Goal: Information Seeking & Learning: Learn about a topic

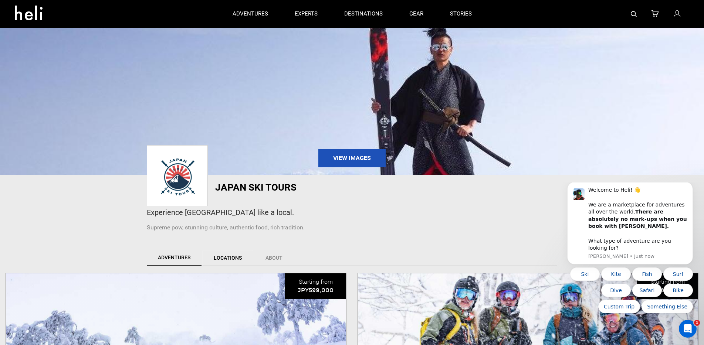
click at [232, 262] on link "Locations" at bounding box center [227, 258] width 51 height 16
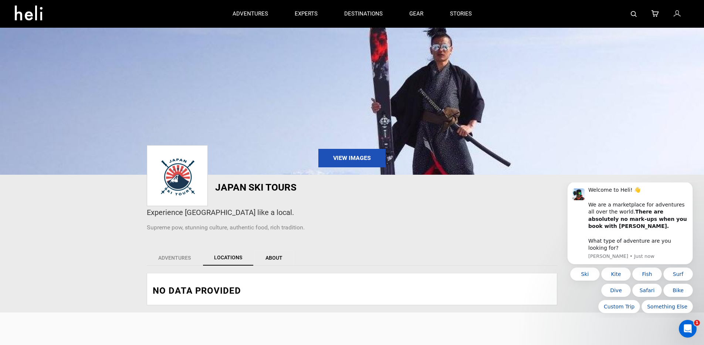
click at [262, 261] on link "About" at bounding box center [274, 258] width 40 height 16
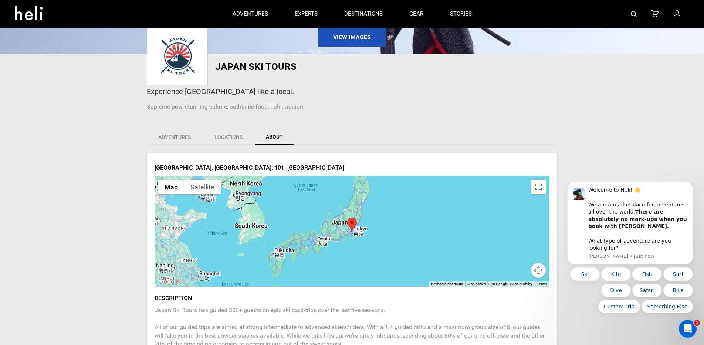
scroll to position [113, 0]
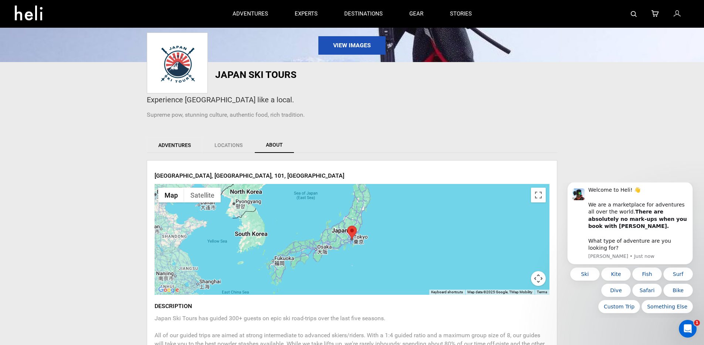
click at [186, 145] on link "Adventures" at bounding box center [174, 145] width 55 height 16
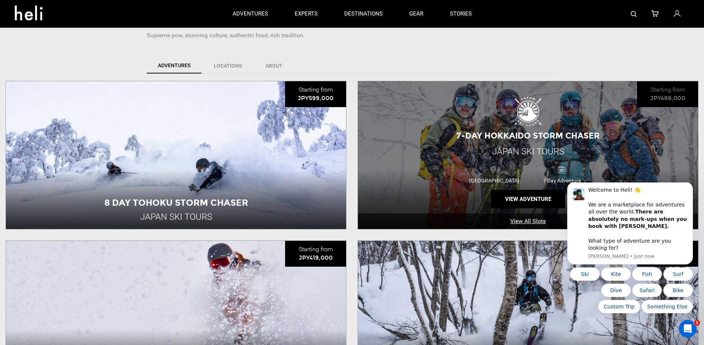
scroll to position [193, 0]
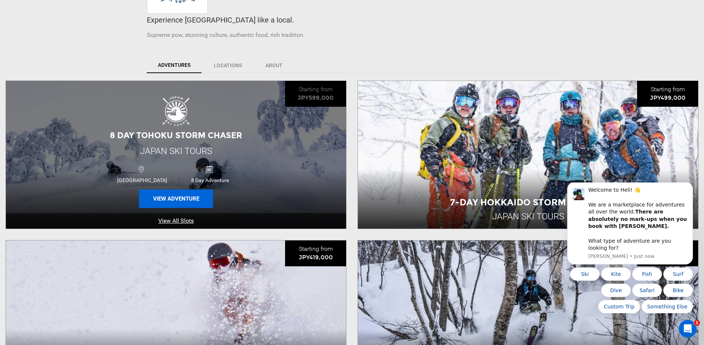
click at [161, 199] on button "View Adventure" at bounding box center [176, 199] width 74 height 18
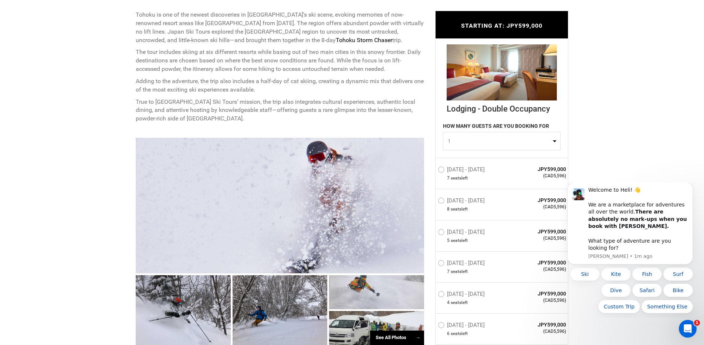
scroll to position [411, 0]
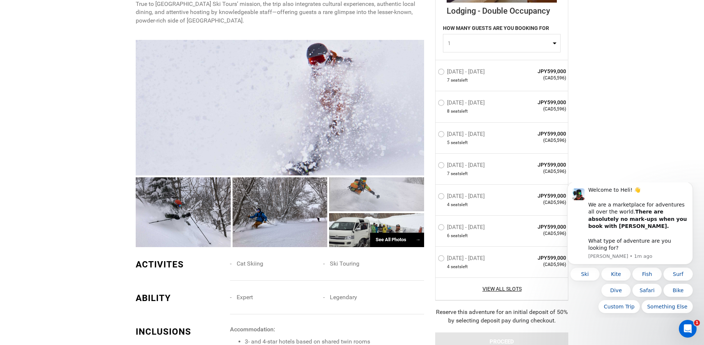
click at [270, 130] on div at bounding box center [280, 108] width 288 height 136
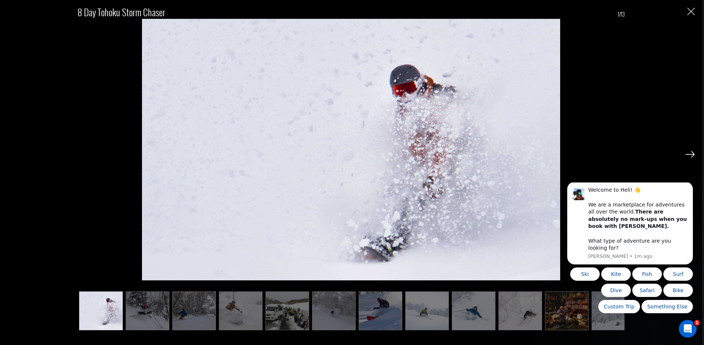
click at [692, 153] on img at bounding box center [689, 154] width 9 height 7
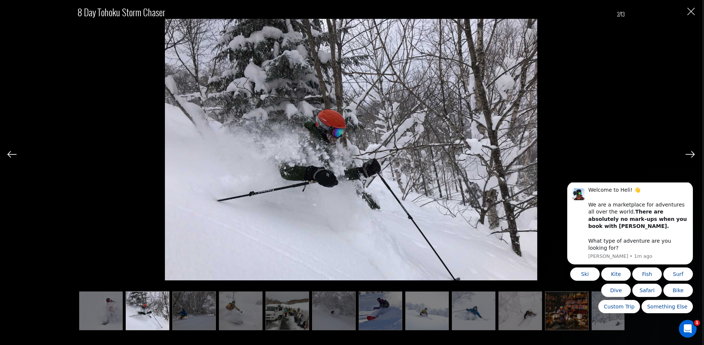
click at [692, 153] on img at bounding box center [689, 154] width 9 height 7
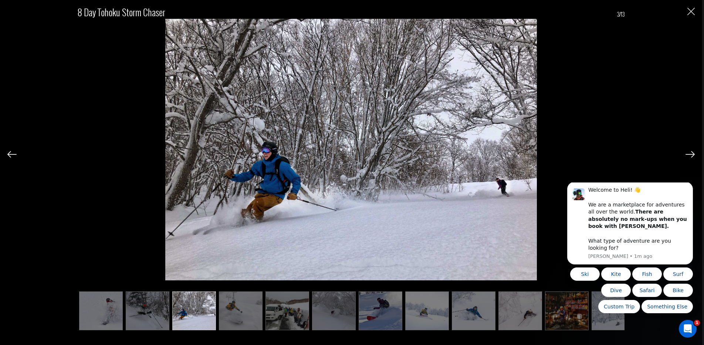
click at [692, 153] on img at bounding box center [689, 154] width 9 height 7
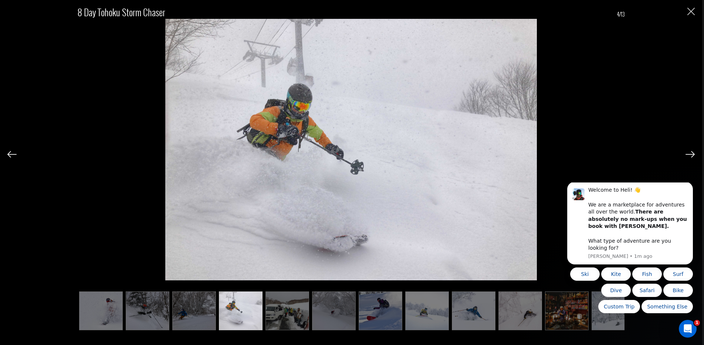
click at [692, 153] on img at bounding box center [689, 154] width 9 height 7
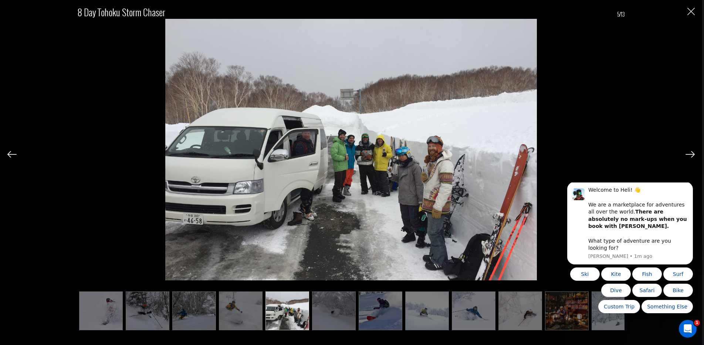
click at [692, 153] on img at bounding box center [689, 154] width 9 height 7
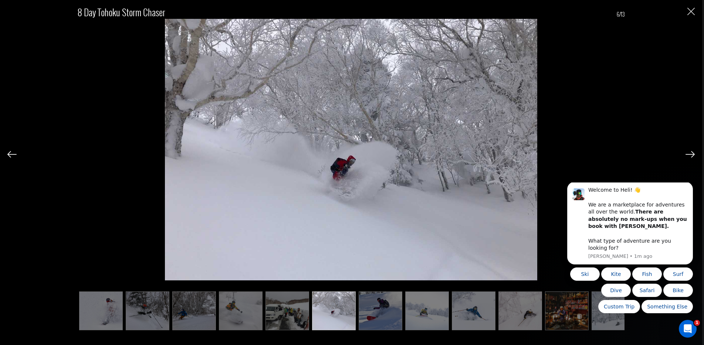
click at [692, 153] on img at bounding box center [689, 154] width 9 height 7
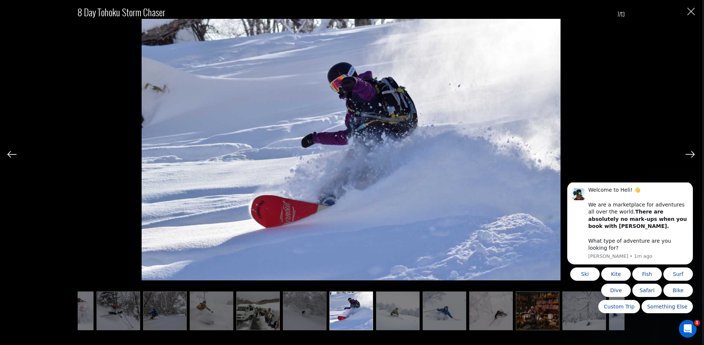
click at [692, 153] on img at bounding box center [689, 154] width 9 height 7
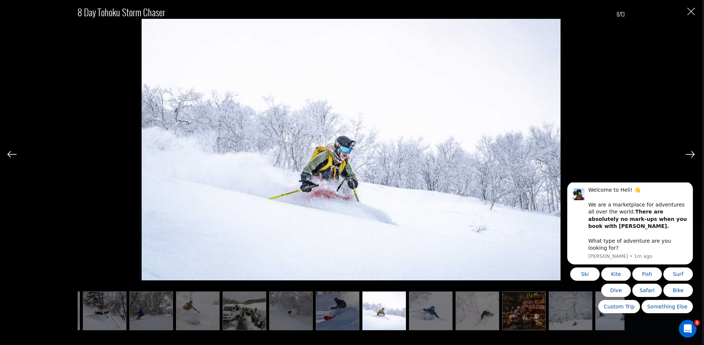
click at [692, 153] on img at bounding box center [689, 154] width 9 height 7
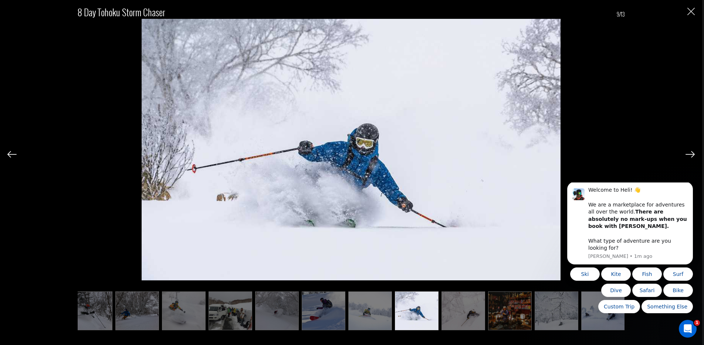
scroll to position [0, 59]
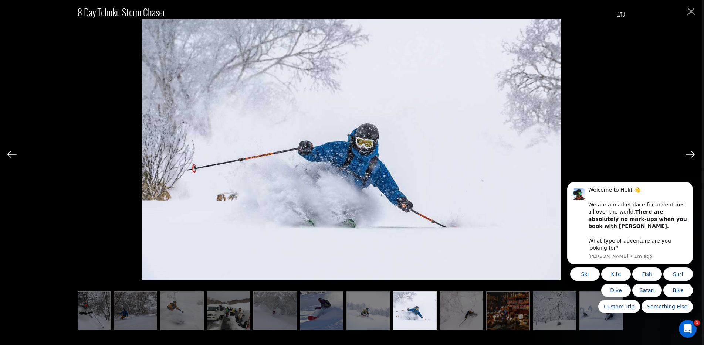
click at [692, 153] on img at bounding box center [689, 154] width 9 height 7
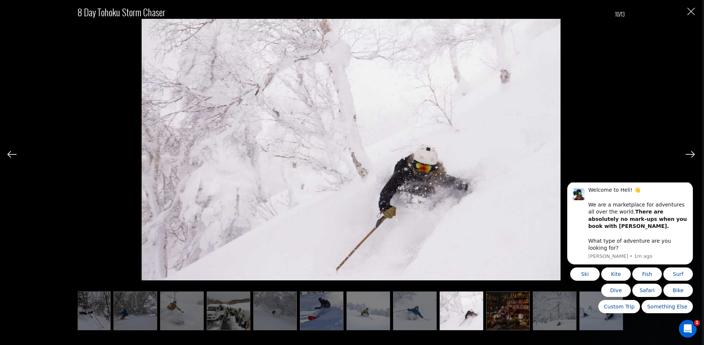
click at [692, 153] on img at bounding box center [689, 154] width 9 height 7
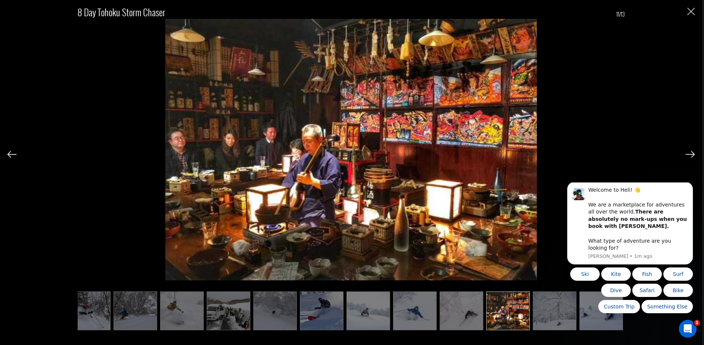
click at [692, 153] on img at bounding box center [689, 154] width 9 height 7
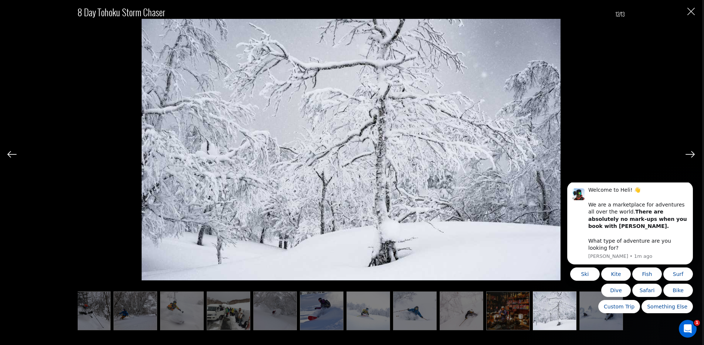
click at [692, 153] on img at bounding box center [689, 154] width 9 height 7
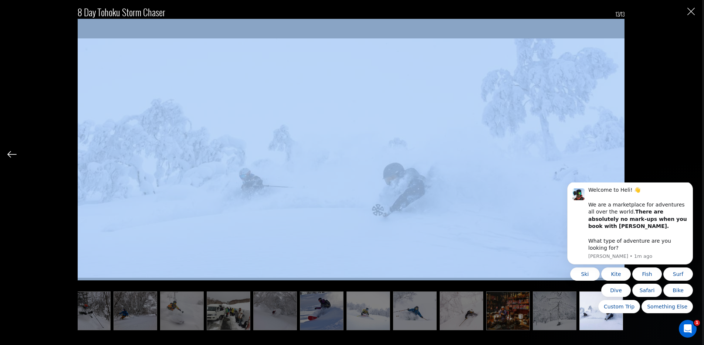
click at [692, 153] on div "8 Day Tohoku Storm Chaser 13/13" at bounding box center [350, 164] width 687 height 328
click at [691, 17] on div "8 Day Tohoku Storm Chaser 13/13" at bounding box center [350, 164] width 687 height 328
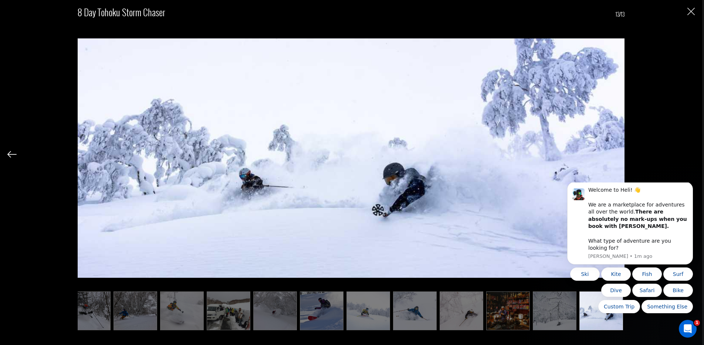
click at [689, 13] on img "Close" at bounding box center [690, 11] width 7 height 7
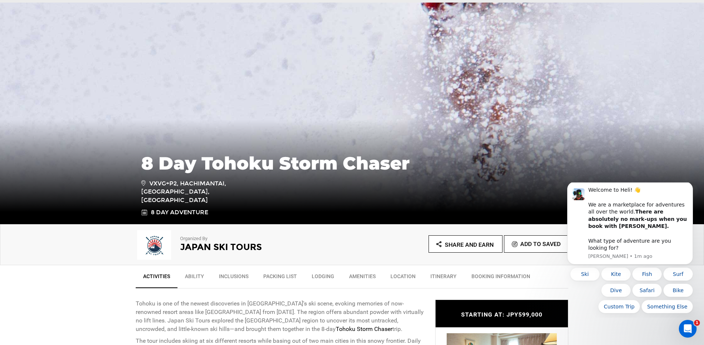
scroll to position [0, 0]
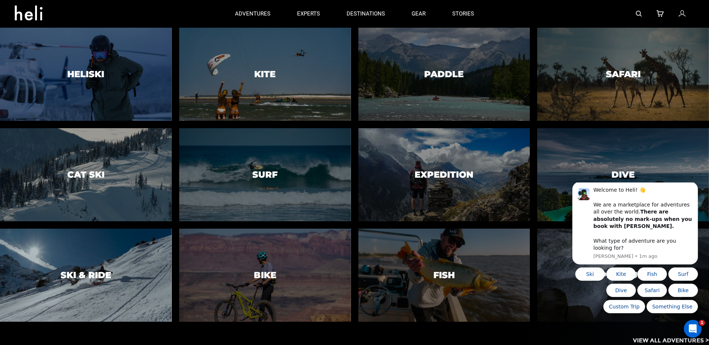
click at [110, 263] on div at bounding box center [85, 275] width 175 height 95
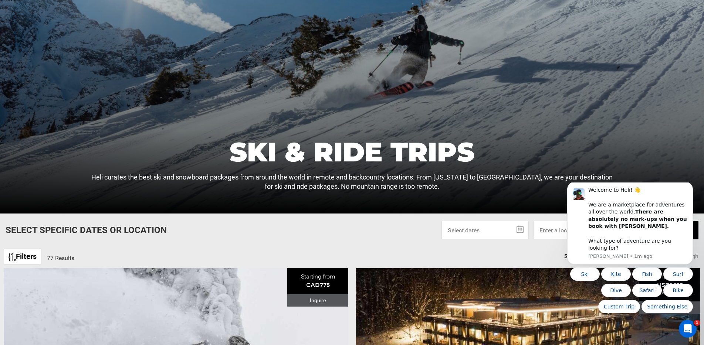
scroll to position [186, 0]
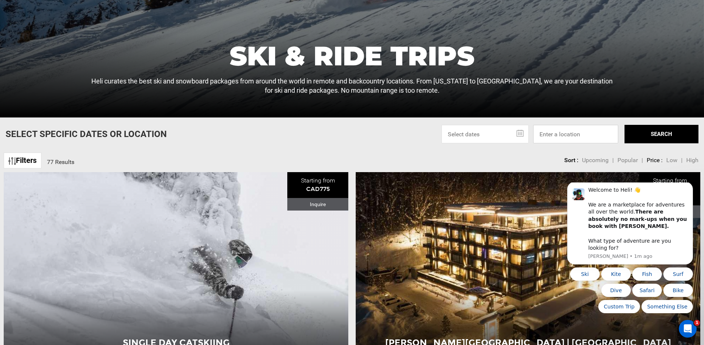
click at [566, 139] on input at bounding box center [575, 134] width 85 height 18
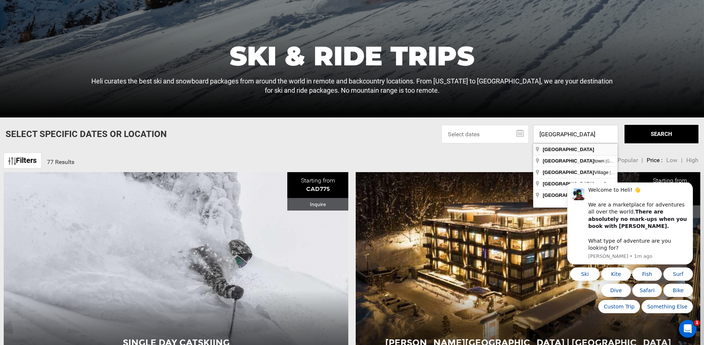
type input "[GEOGRAPHIC_DATA]"
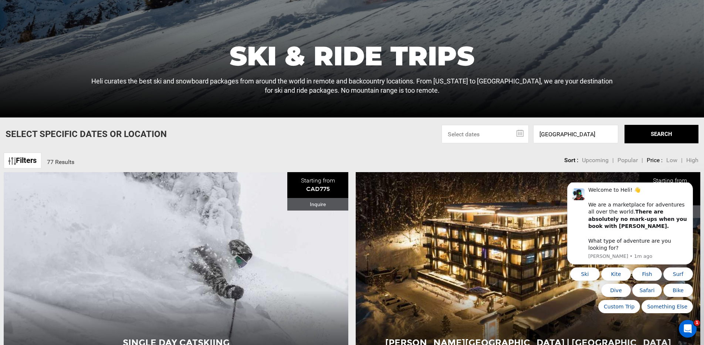
click at [638, 137] on button "SEARCH" at bounding box center [661, 134] width 74 height 18
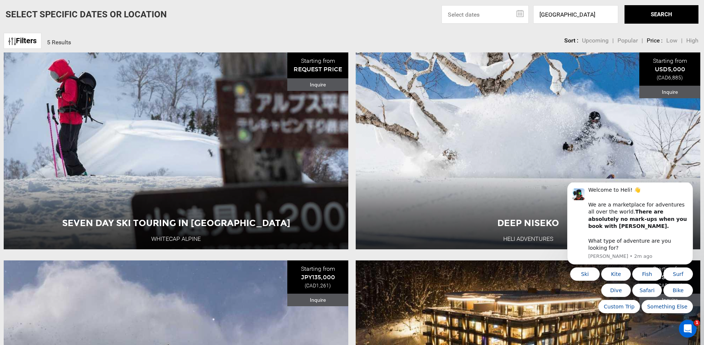
scroll to position [313, 0]
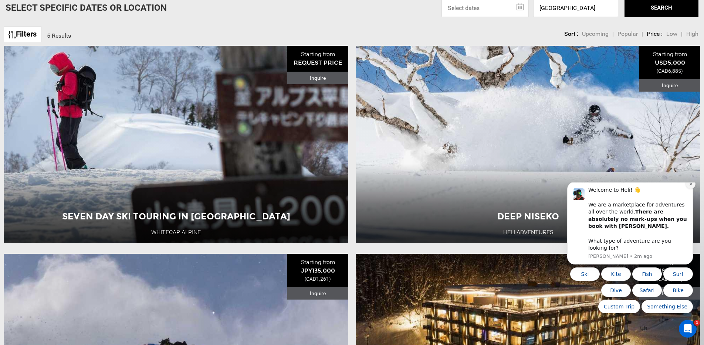
click at [689, 186] on icon "Dismiss notification" at bounding box center [691, 184] width 4 height 4
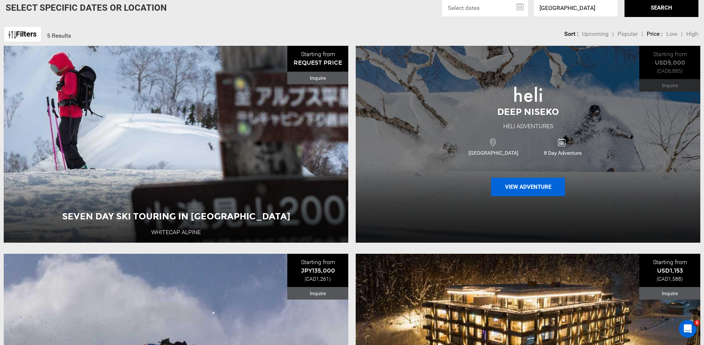
click at [542, 186] on button "View Adventure" at bounding box center [528, 187] width 74 height 18
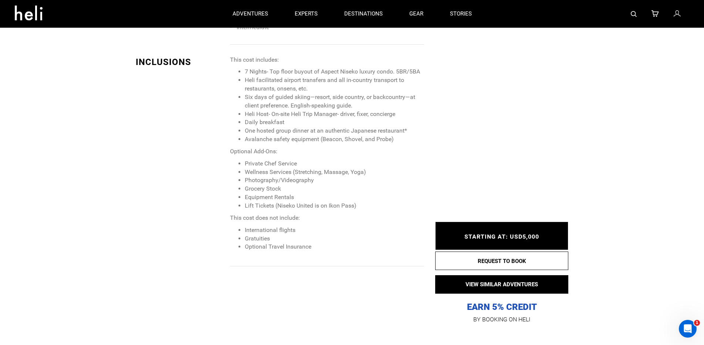
scroll to position [710, 0]
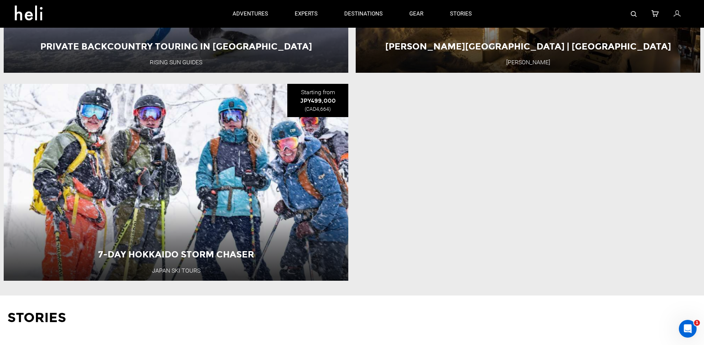
scroll to position [477, 0]
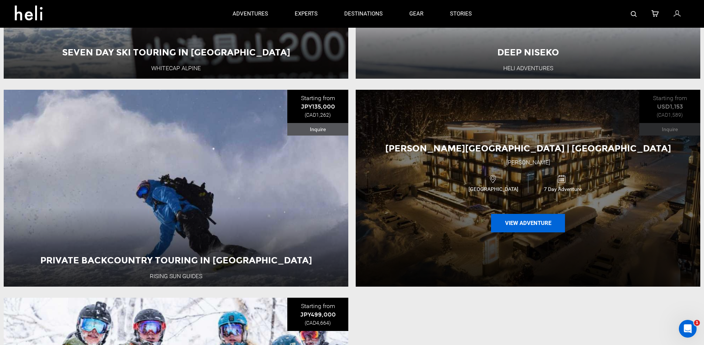
click at [550, 224] on button "View Adventure" at bounding box center [528, 223] width 74 height 18
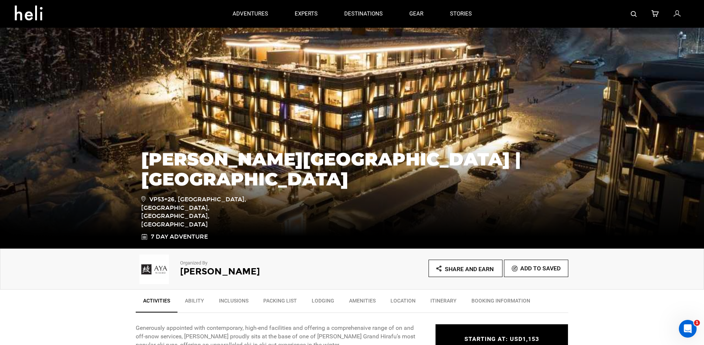
click at [314, 148] on div "[PERSON_NAME][GEOGRAPHIC_DATA] | [GEOGRAPHIC_DATA] VP53+26, [GEOGRAPHIC_DATA], …" at bounding box center [352, 193] width 704 height 111
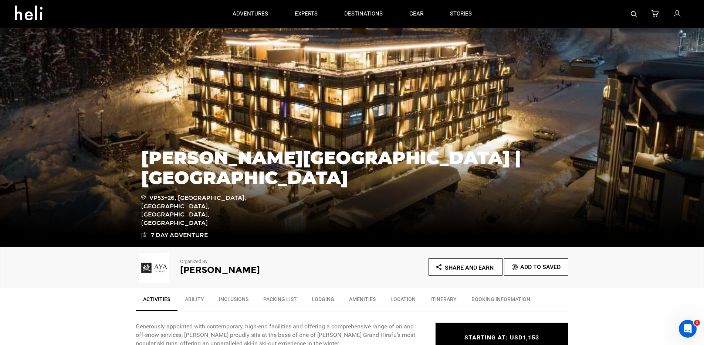
click at [201, 298] on link "Ability" at bounding box center [194, 301] width 34 height 18
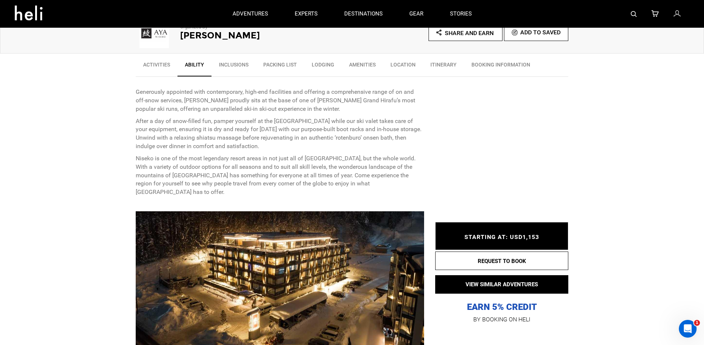
scroll to position [229, 0]
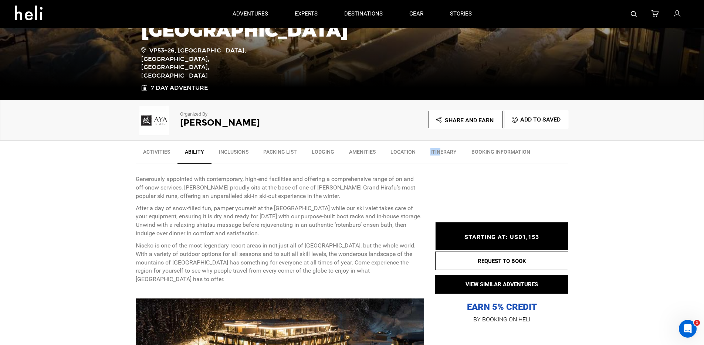
click at [437, 149] on link "Itinerary" at bounding box center [443, 154] width 41 height 18
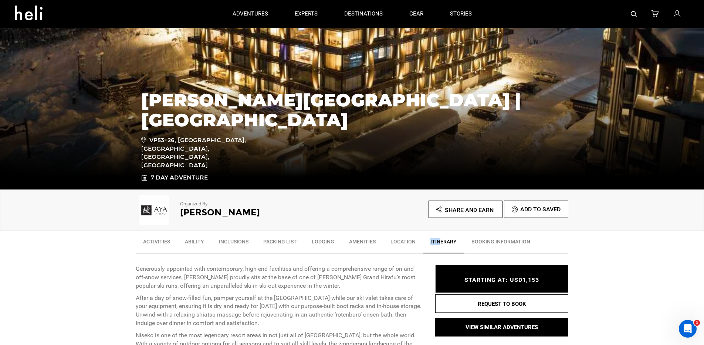
scroll to position [0, 0]
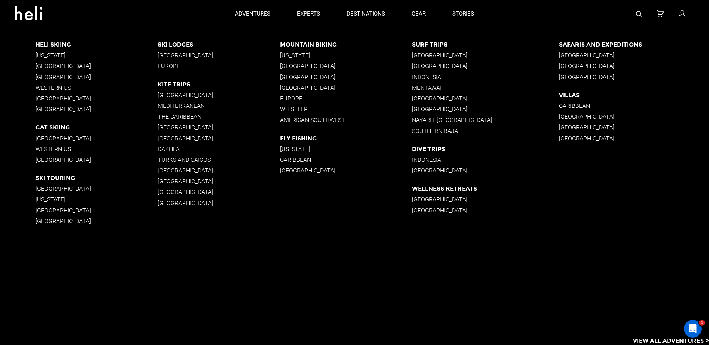
click at [188, 55] on p "[GEOGRAPHIC_DATA]" at bounding box center [219, 55] width 122 height 7
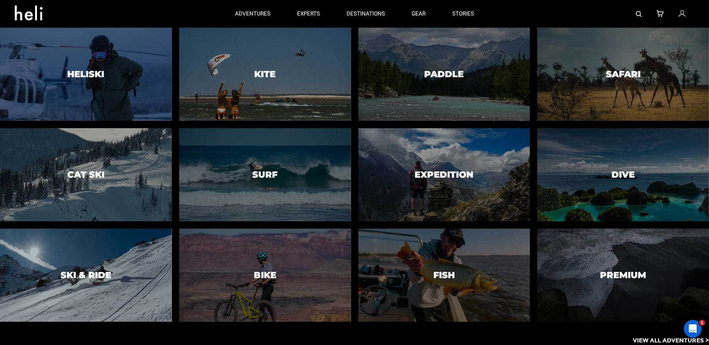
click at [99, 265] on div at bounding box center [85, 275] width 175 height 95
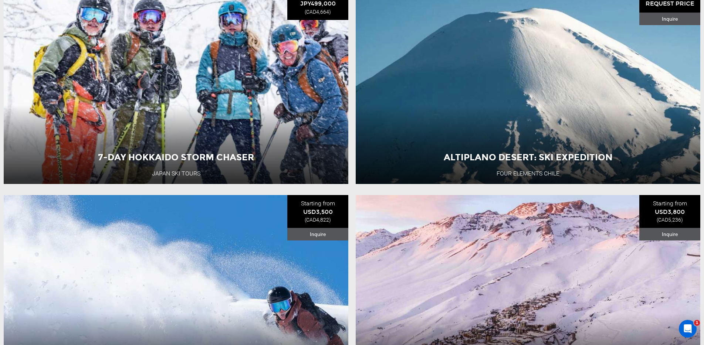
scroll to position [1594, 0]
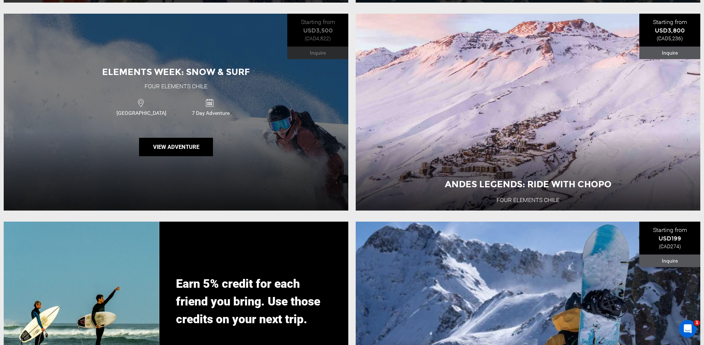
click at [258, 168] on div "Elements Week: Snow & Surf Four Elements [GEOGRAPHIC_DATA] [GEOGRAPHIC_DATA] 7 …" at bounding box center [176, 112] width 344 height 197
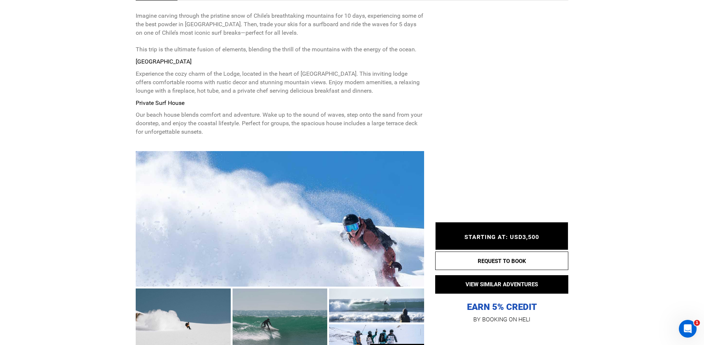
scroll to position [361, 0]
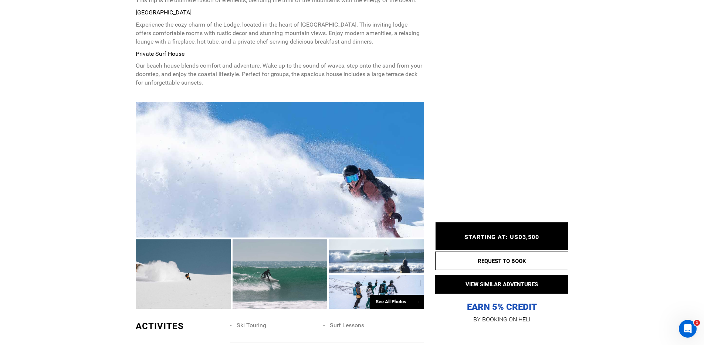
click at [291, 192] on div at bounding box center [280, 170] width 288 height 136
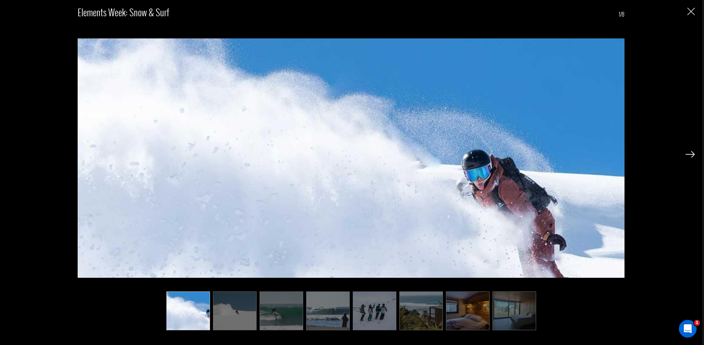
click at [689, 155] on img at bounding box center [689, 154] width 9 height 7
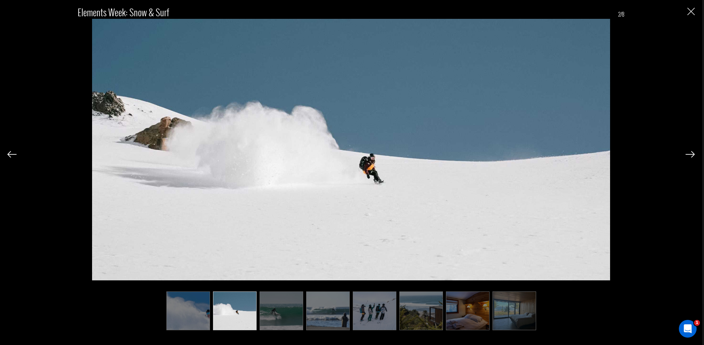
click at [689, 155] on img at bounding box center [689, 154] width 9 height 7
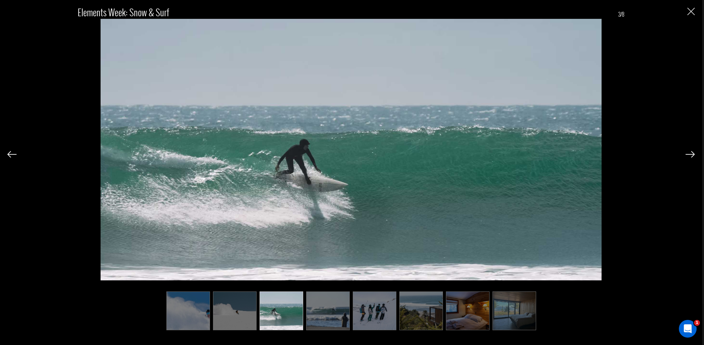
click at [689, 155] on img at bounding box center [689, 154] width 9 height 7
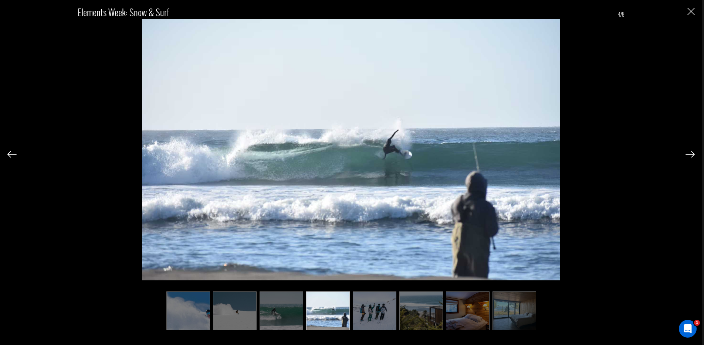
click at [689, 155] on img at bounding box center [689, 154] width 9 height 7
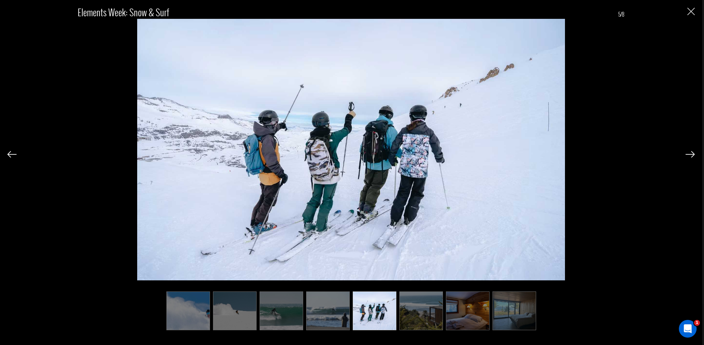
click at [689, 155] on img at bounding box center [689, 154] width 9 height 7
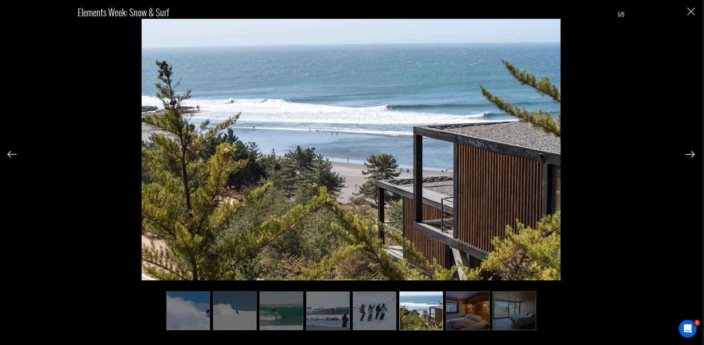
click at [689, 155] on img at bounding box center [689, 154] width 9 height 7
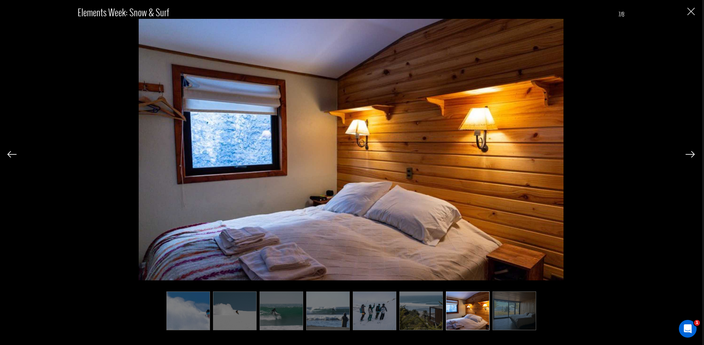
click at [689, 155] on img at bounding box center [689, 154] width 9 height 7
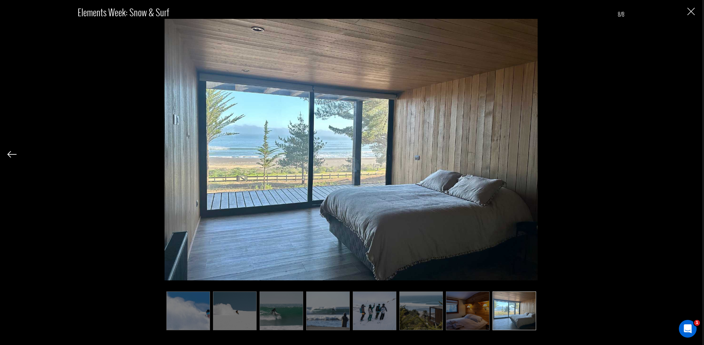
click at [689, 155] on div "Elements Week: Snow & Surf 8/8" at bounding box center [350, 164] width 687 height 328
click at [687, 13] on img "Close" at bounding box center [690, 11] width 7 height 7
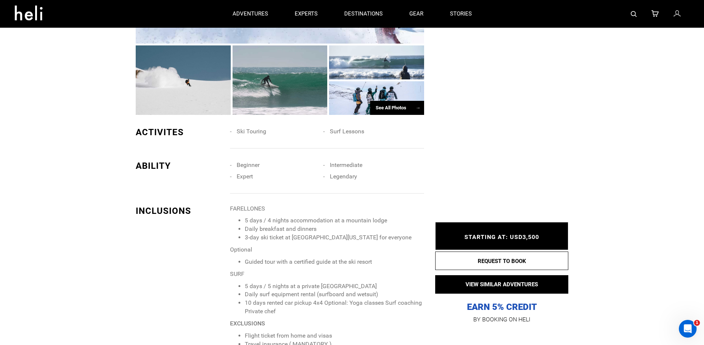
scroll to position [0, 0]
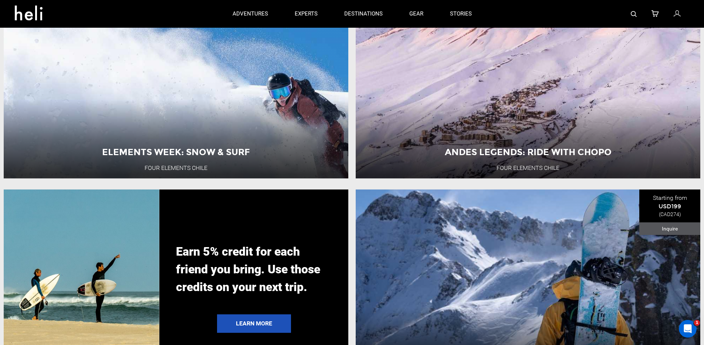
scroll to position [1617, 0]
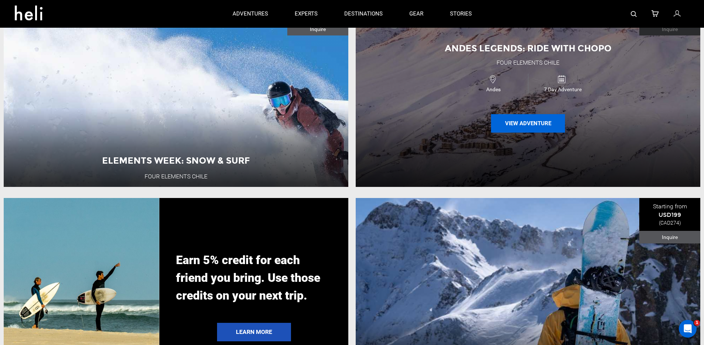
click at [530, 133] on button "View Adventure" at bounding box center [528, 123] width 74 height 18
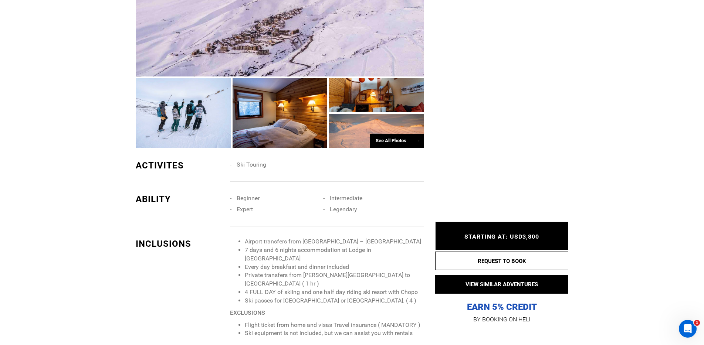
scroll to position [557, 0]
